Goal: Task Accomplishment & Management: Manage account settings

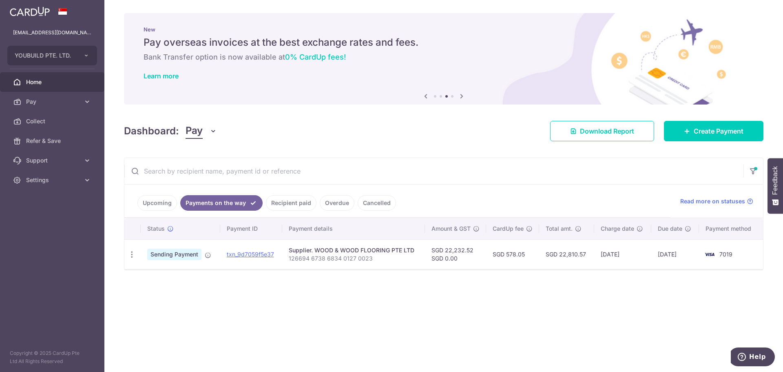
click at [39, 76] on link "Home" at bounding box center [52, 82] width 104 height 20
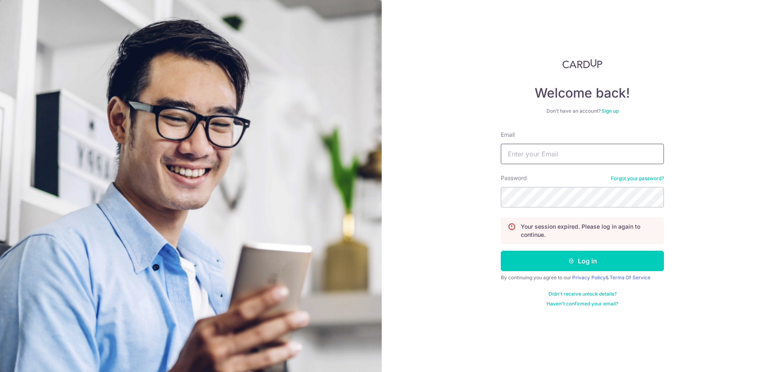
click at [537, 155] on input "Email" at bounding box center [582, 154] width 163 height 20
type input "[EMAIL_ADDRESS][DOMAIN_NAME]"
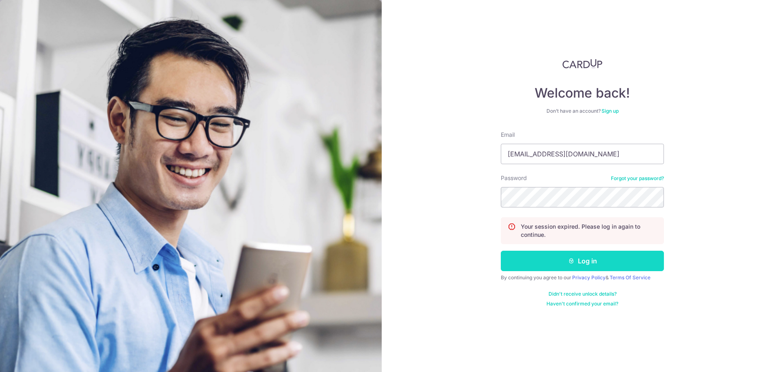
click at [596, 264] on button "Log in" at bounding box center [582, 260] width 163 height 20
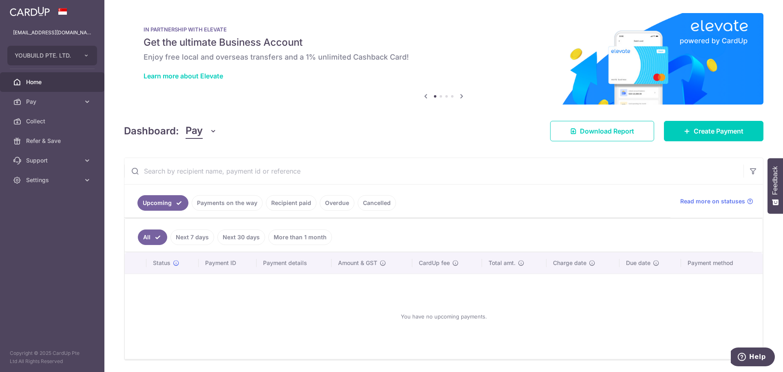
click at [226, 207] on link "Payments on the way" at bounding box center [227, 202] width 71 height 15
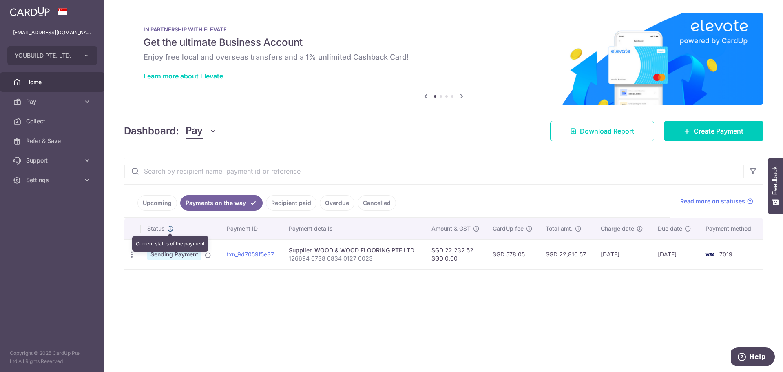
click at [170, 227] on icon at bounding box center [170, 228] width 7 height 7
